Goal: Complete application form

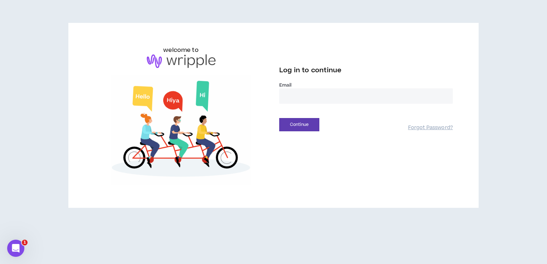
click at [317, 94] on input "email" at bounding box center [365, 95] width 173 height 15
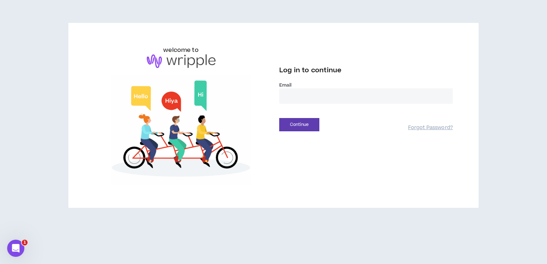
type input "**********"
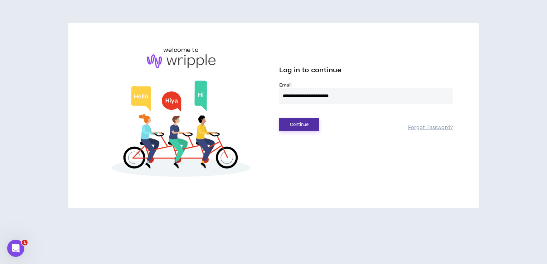
click at [308, 128] on button "Continue" at bounding box center [299, 124] width 40 height 13
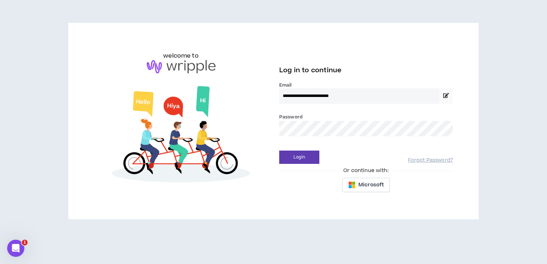
click at [279, 151] on button "Login" at bounding box center [299, 157] width 40 height 13
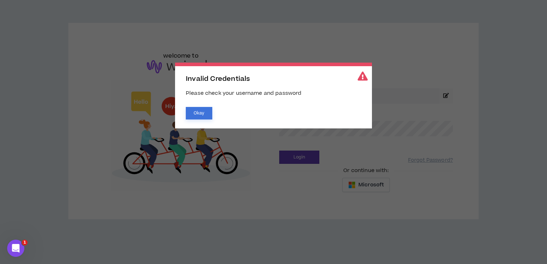
click at [202, 113] on button "Okay" at bounding box center [199, 113] width 26 height 13
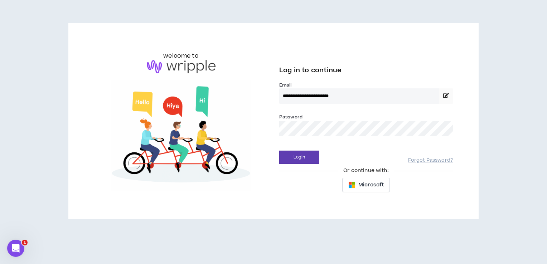
click at [253, 131] on div "**********" at bounding box center [273, 121] width 370 height 151
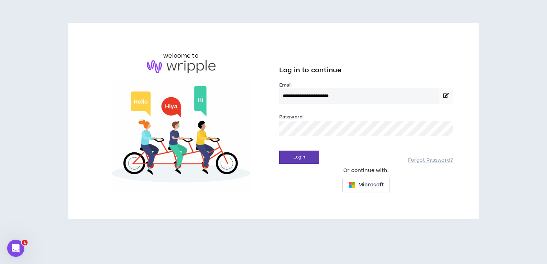
click at [279, 151] on button "Login" at bounding box center [299, 157] width 40 height 13
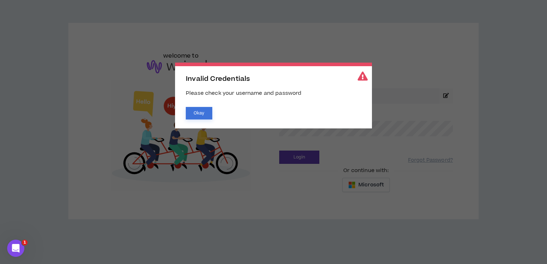
click at [205, 118] on button "Okay" at bounding box center [199, 113] width 26 height 13
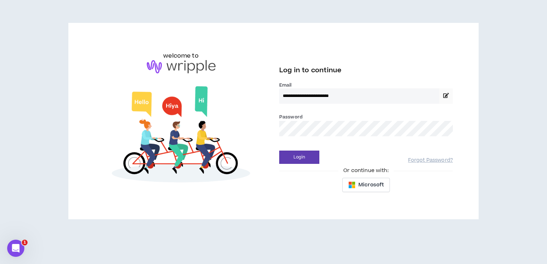
click at [240, 129] on div "**********" at bounding box center [273, 121] width 370 height 151
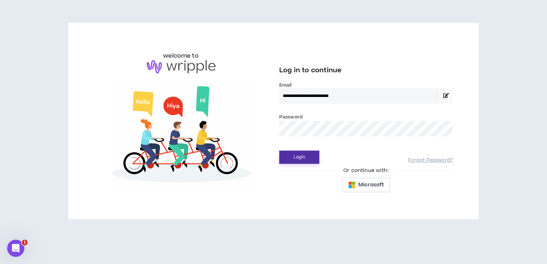
click at [285, 158] on button "Login" at bounding box center [299, 157] width 40 height 13
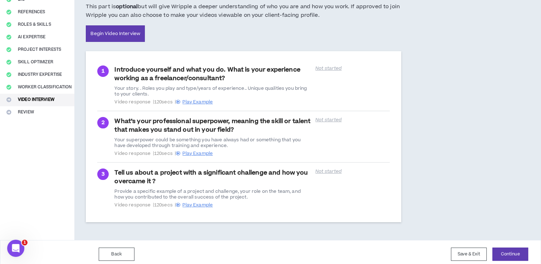
scroll to position [84, 0]
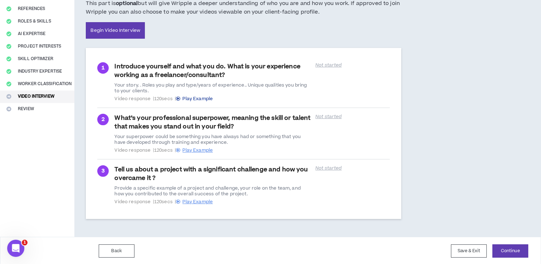
click at [199, 97] on span "Play Example" at bounding box center [197, 99] width 30 height 6
click at [109, 34] on link "Begin Video Interview" at bounding box center [115, 30] width 59 height 16
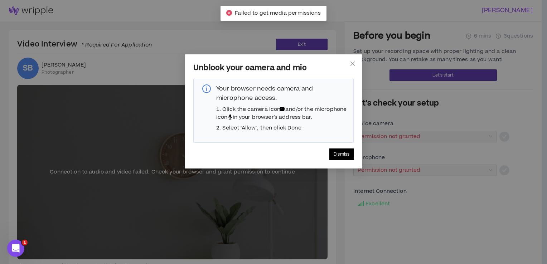
click at [347, 158] on span "Dismiss" at bounding box center [341, 154] width 16 height 7
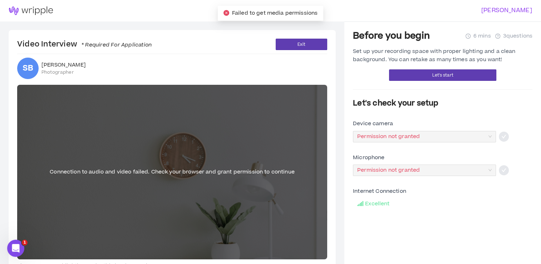
click at [279, 12] on span "Failed to get media permissions" at bounding box center [274, 13] width 85 height 8
click at [193, 171] on span "Connection to audio and video failed. Check your browser and grant permission t…" at bounding box center [172, 172] width 245 height 8
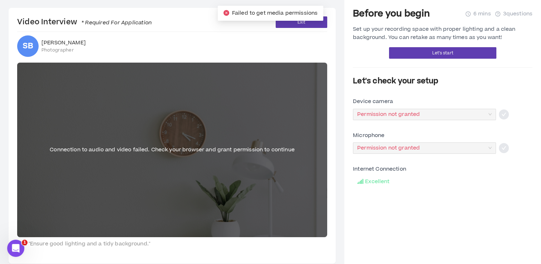
scroll to position [30, 0]
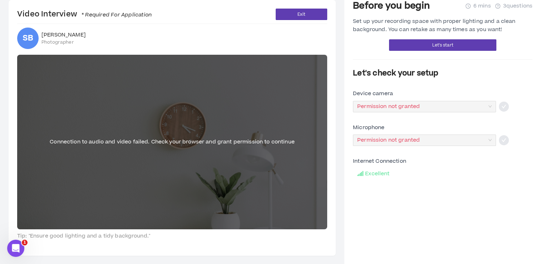
click at [489, 100] on div "Device camera Permission not granted" at bounding box center [443, 101] width 180 height 22
click at [491, 110] on div "Permission not granted" at bounding box center [424, 106] width 143 height 11
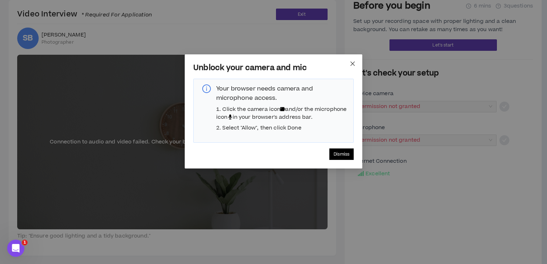
click at [352, 67] on span "Close" at bounding box center [352, 63] width 19 height 19
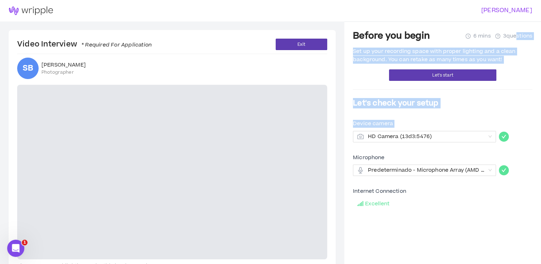
drag, startPoint x: 511, startPoint y: 34, endPoint x: 383, endPoint y: 143, distance: 168.5
click at [383, 143] on div "Before you begin 6 mins 3 questions Set up your recording space with proper lig…" at bounding box center [443, 157] width 180 height 255
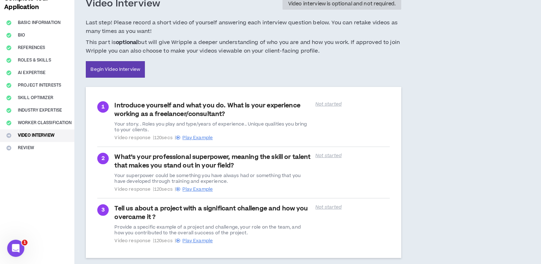
scroll to position [84, 0]
